Goal: Transaction & Acquisition: Purchase product/service

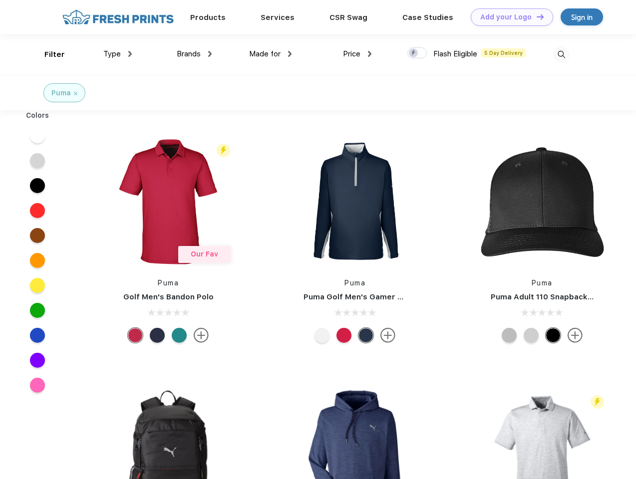
scroll to position [0, 0]
click at [508, 17] on link "Add your Logo Design Tool" at bounding box center [512, 16] width 82 height 17
click at [0, 0] on div "Design Tool" at bounding box center [0, 0] width 0 height 0
click at [536, 16] on link "Add your Logo Design Tool" at bounding box center [512, 16] width 82 height 17
click at [48, 54] on div "Filter" at bounding box center [54, 54] width 20 height 11
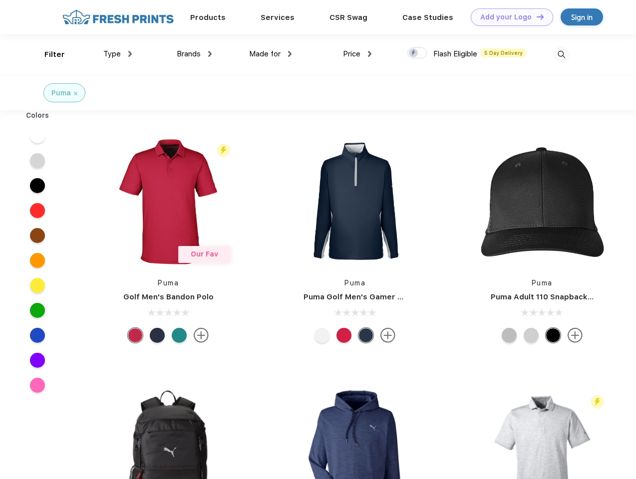
click at [118, 54] on span "Type" at bounding box center [111, 53] width 17 height 9
click at [194, 54] on span "Brands" at bounding box center [189, 53] width 24 height 9
click at [271, 54] on span "Made for" at bounding box center [264, 53] width 31 height 9
click at [357, 54] on span "Price" at bounding box center [351, 53] width 17 height 9
click at [417, 53] on div at bounding box center [416, 52] width 19 height 11
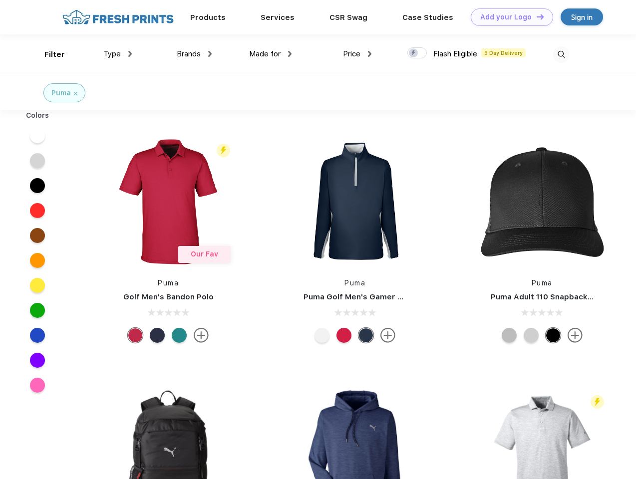
click at [414, 53] on input "checkbox" at bounding box center [410, 50] width 6 height 6
click at [561, 54] on img at bounding box center [561, 54] width 16 height 16
